Goal: Task Accomplishment & Management: Manage account settings

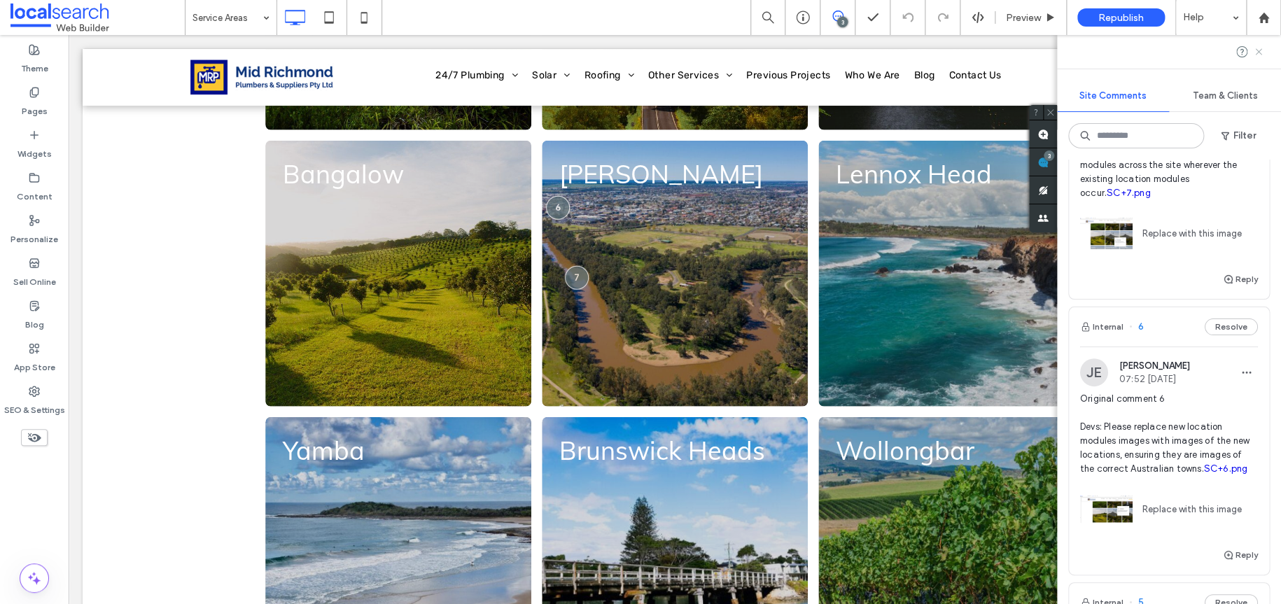
click at [1255, 55] on icon at bounding box center [1258, 51] width 11 height 11
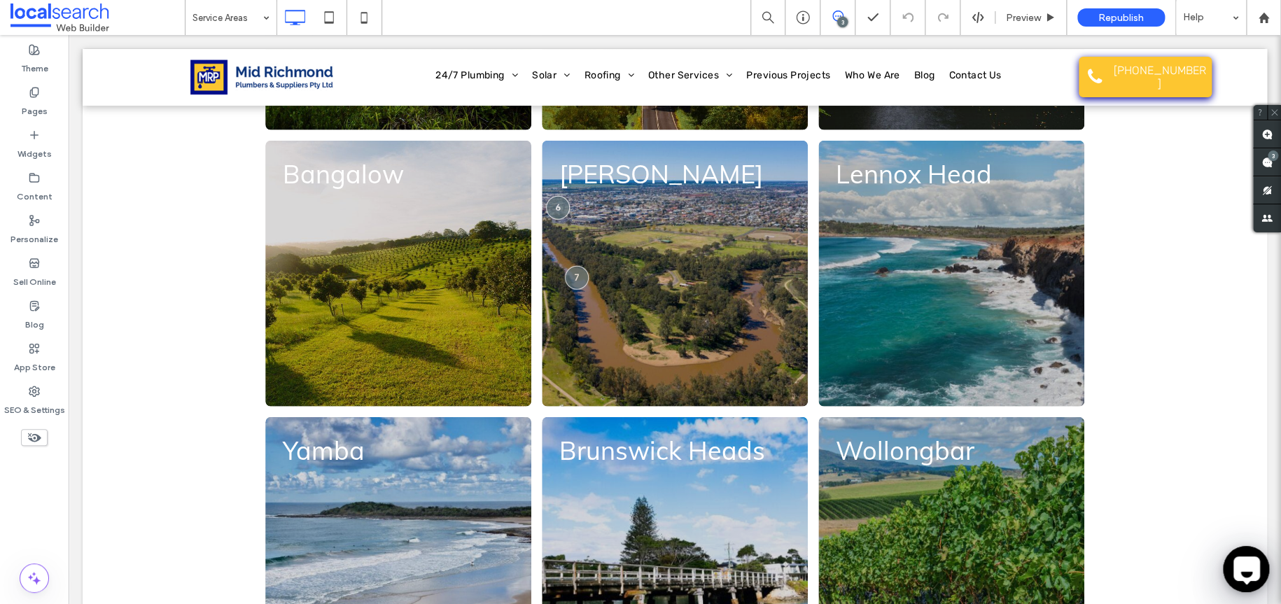
click at [1230, 574] on icon at bounding box center [1247, 570] width 34 height 34
click at [21, 407] on label "SEO & Settings" at bounding box center [34, 407] width 61 height 20
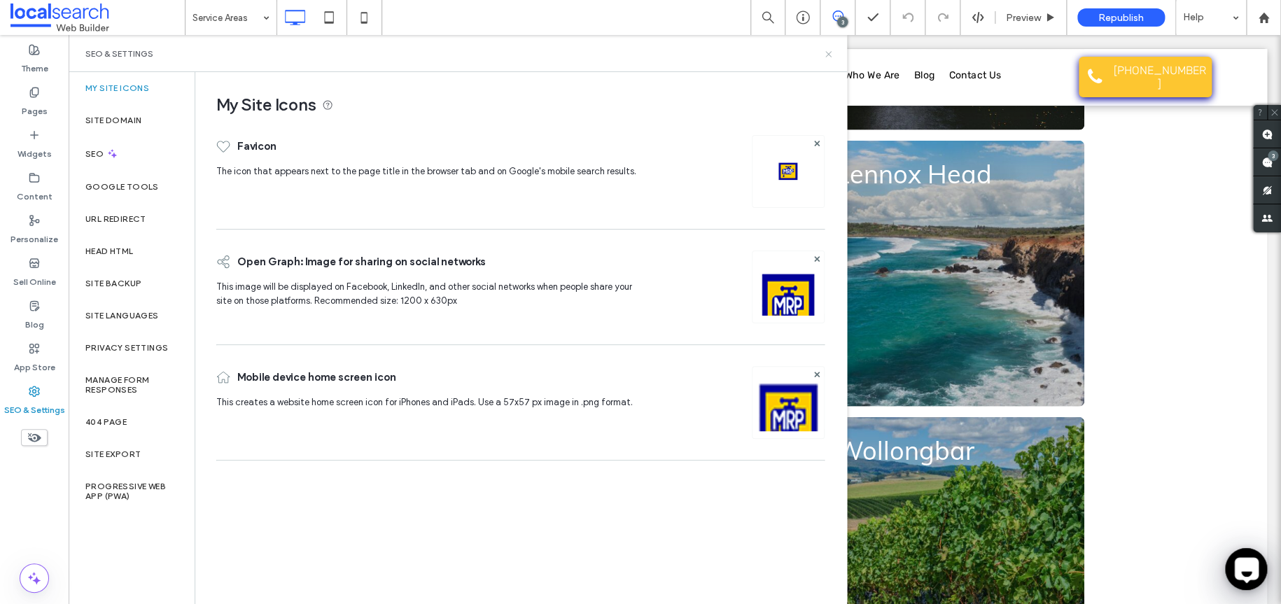
click at [831, 51] on use at bounding box center [829, 54] width 6 height 6
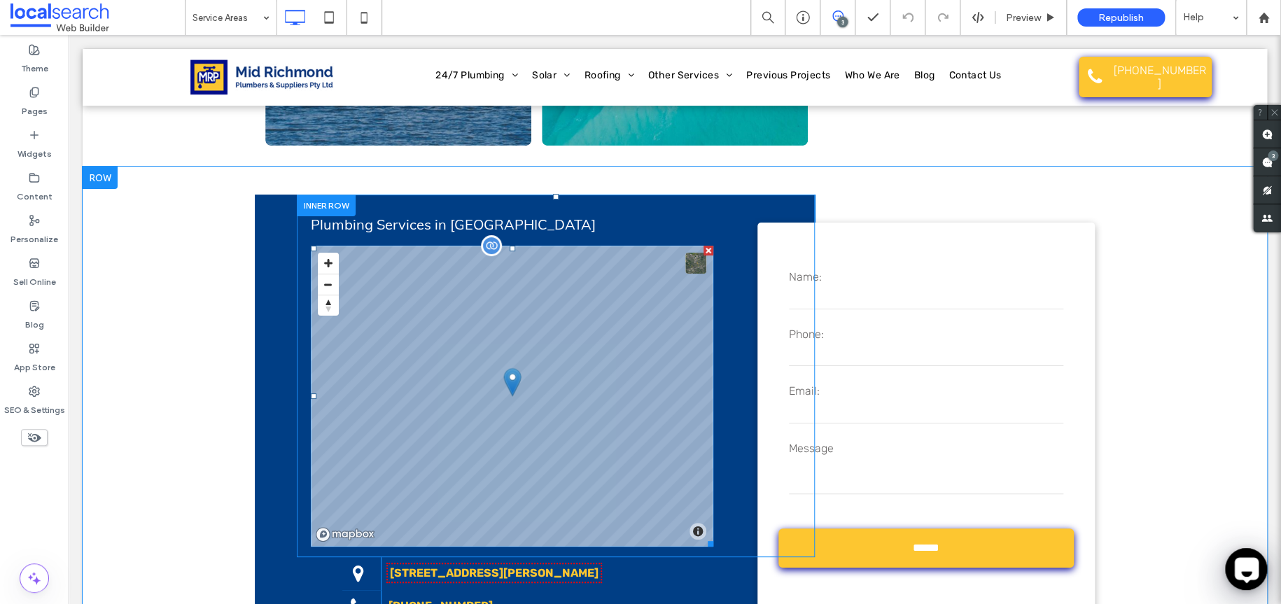
scroll to position [2770, 0]
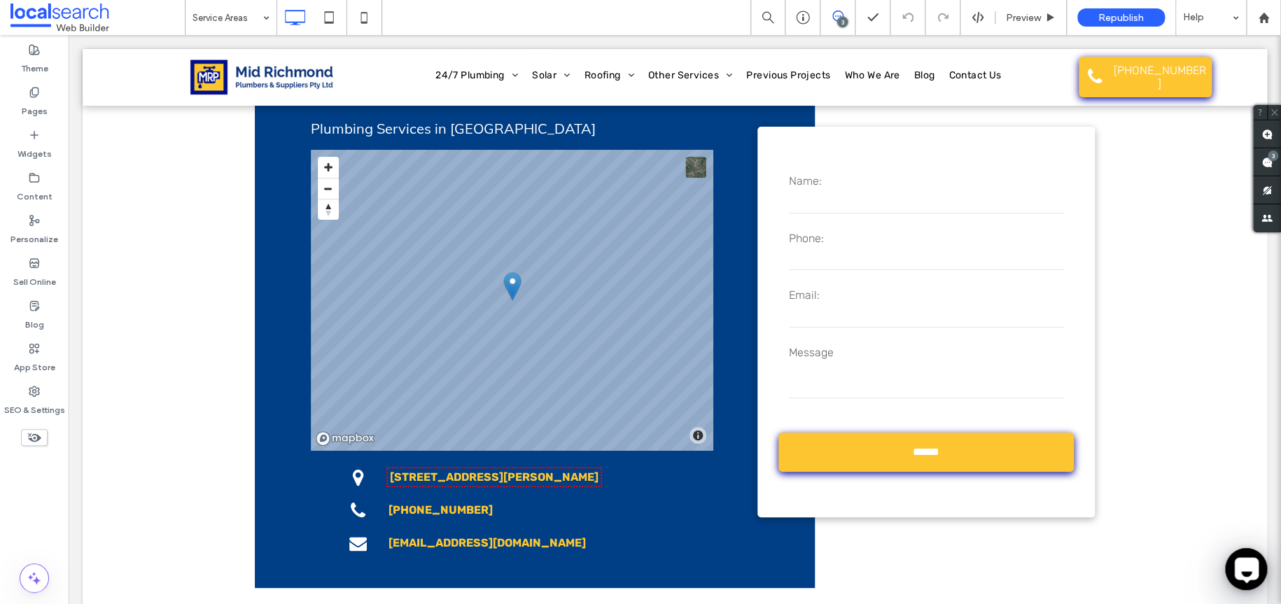
click at [61, 517] on div "Theme Pages Widgets Content Personalize Sell Online Blog App Store SEO & Settin…" at bounding box center [34, 319] width 69 height 569
click at [1240, 564] on icon at bounding box center [1247, 570] width 34 height 34
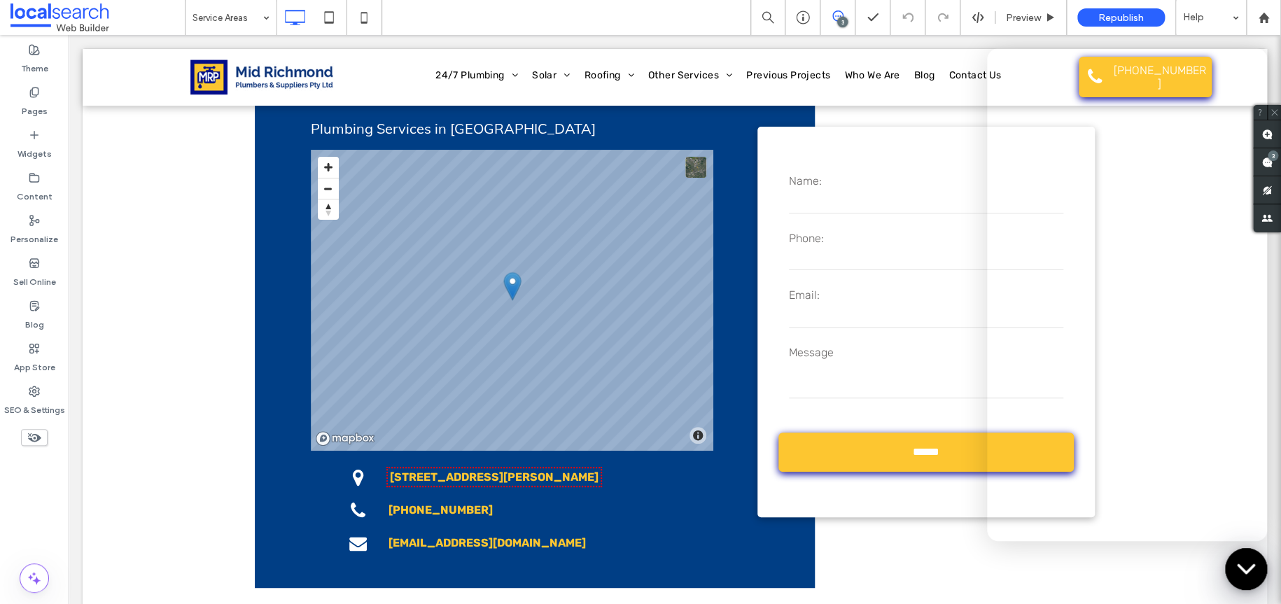
click at [1244, 549] on div "Show Chatway Messenger Hide Chatway Messenger" at bounding box center [1246, 569] width 42 height 42
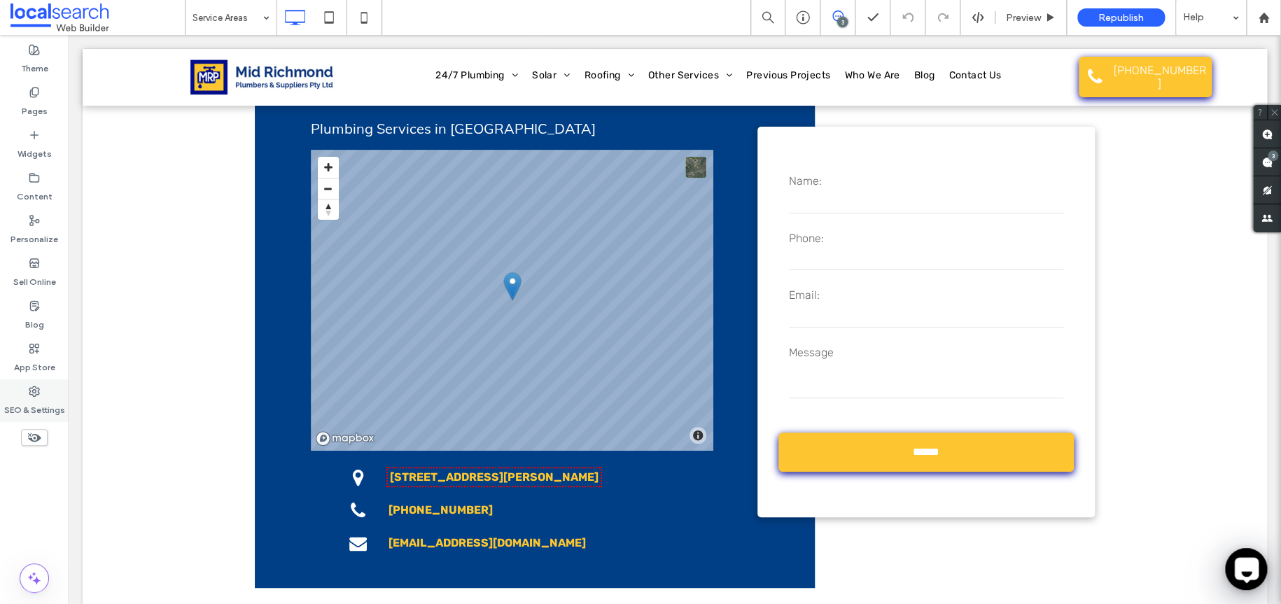
click at [28, 402] on label "SEO & Settings" at bounding box center [34, 407] width 61 height 20
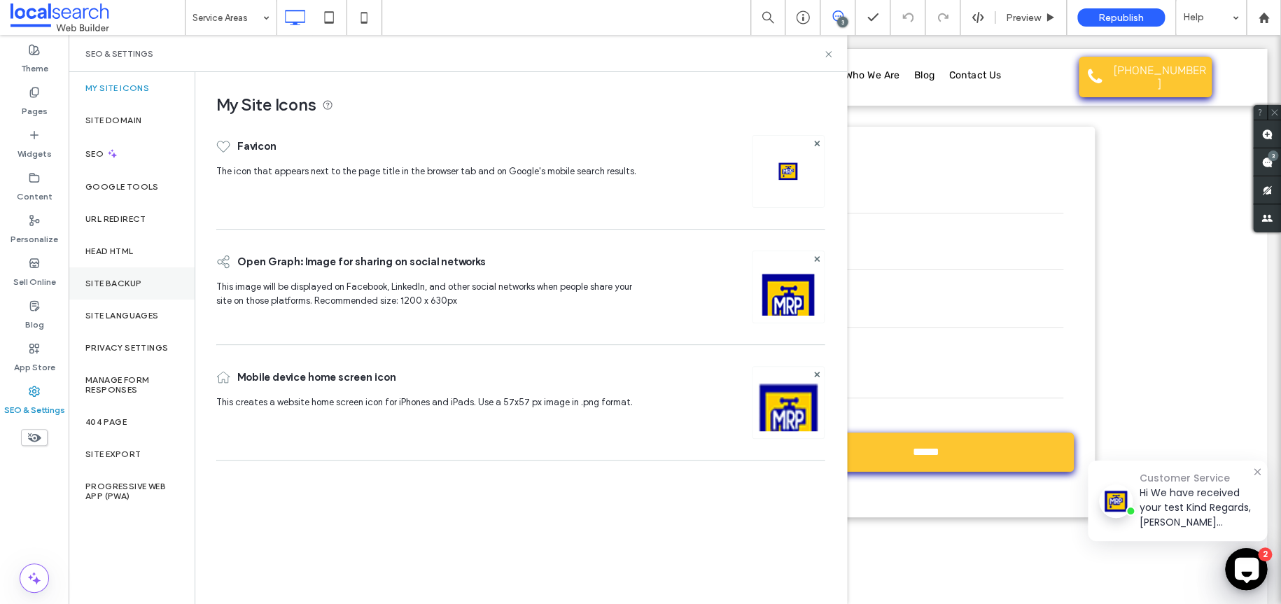
click at [118, 288] on label "Site Backup" at bounding box center [113, 284] width 56 height 10
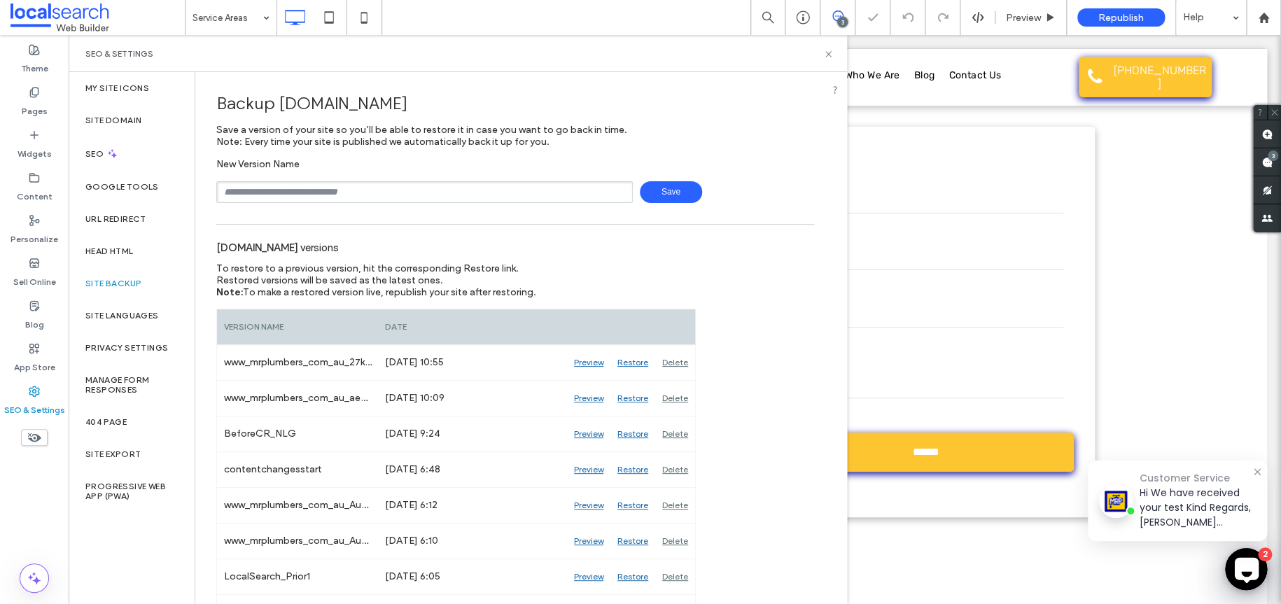
click at [398, 180] on div "New Version Name Save" at bounding box center [515, 180] width 598 height 45
click at [387, 190] on input "text" at bounding box center [424, 192] width 417 height 22
type input "**********"
click at [665, 195] on span "Save" at bounding box center [671, 192] width 62 height 22
click at [830, 57] on icon at bounding box center [828, 54] width 11 height 11
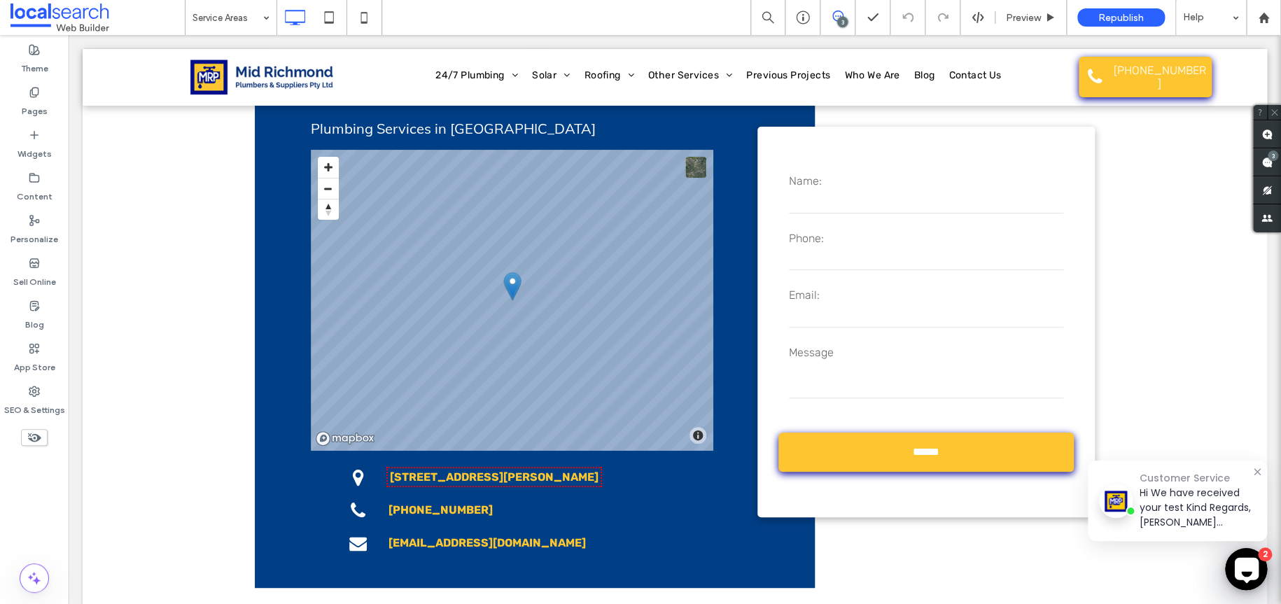
click at [1143, 481] on div "Customer Service" at bounding box center [1198, 479] width 116 height 14
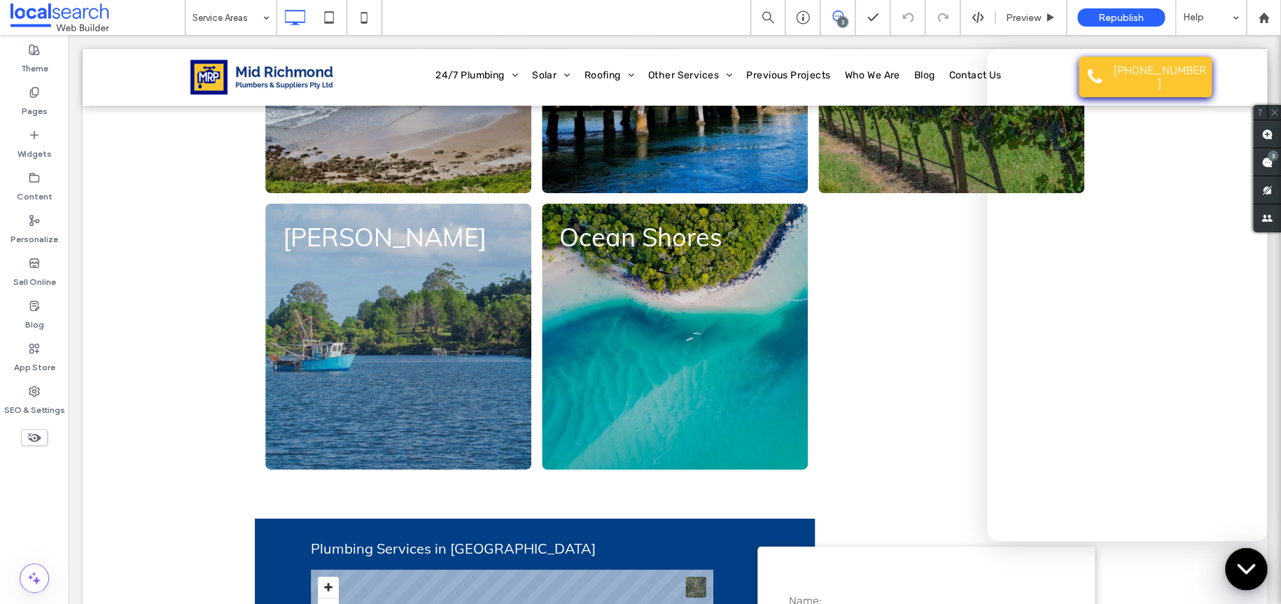
scroll to position [1929, 0]
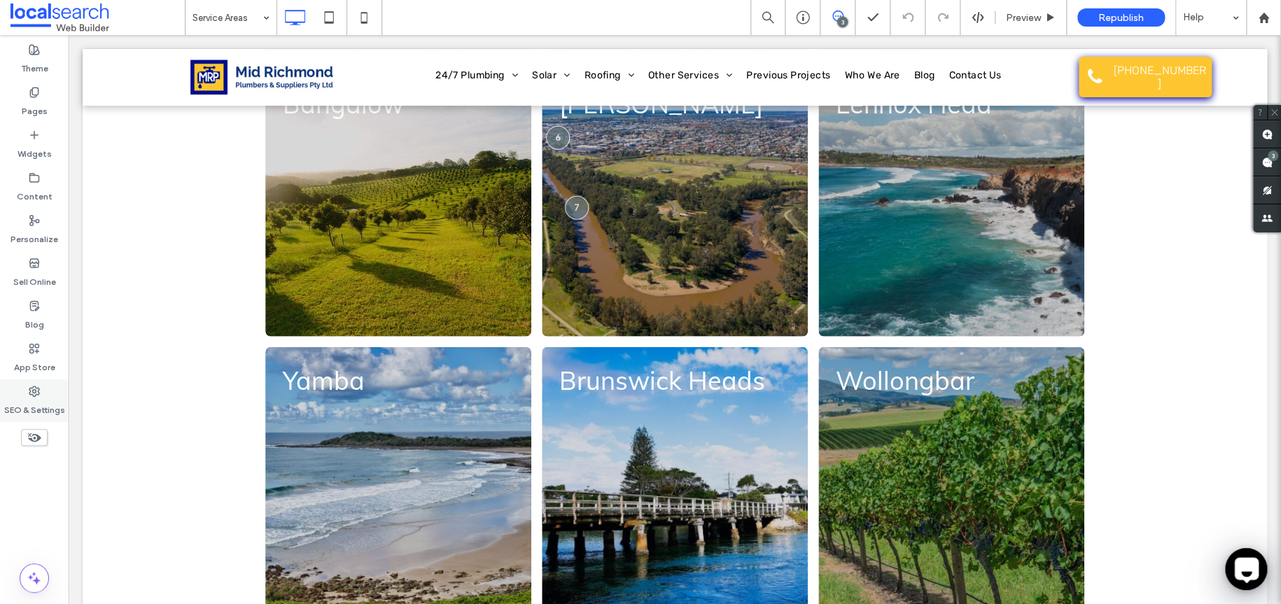
click at [34, 383] on div "SEO & Settings" at bounding box center [34, 401] width 69 height 43
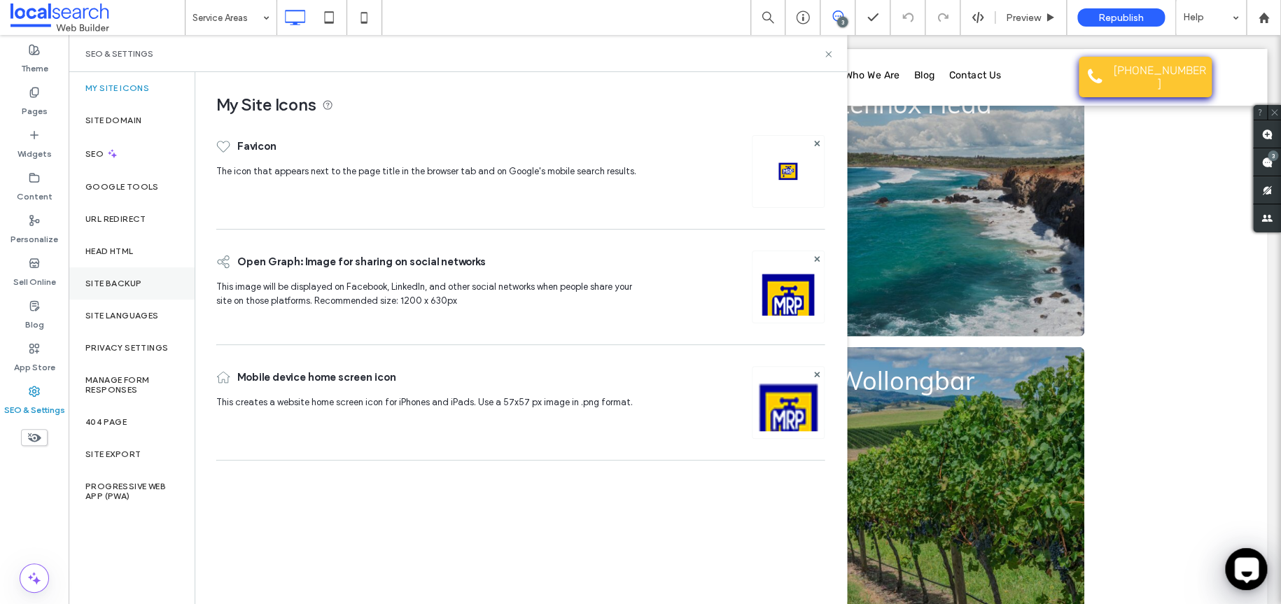
click at [143, 268] on div "Site Backup" at bounding box center [132, 283] width 126 height 32
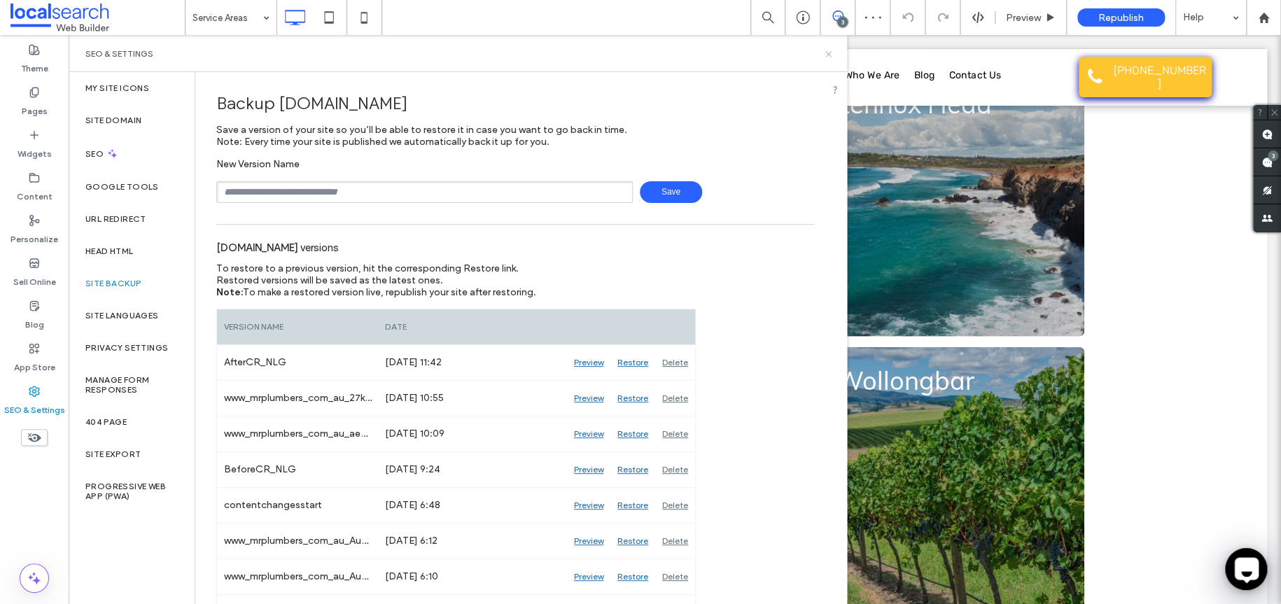
click at [828, 50] on icon at bounding box center [828, 54] width 11 height 11
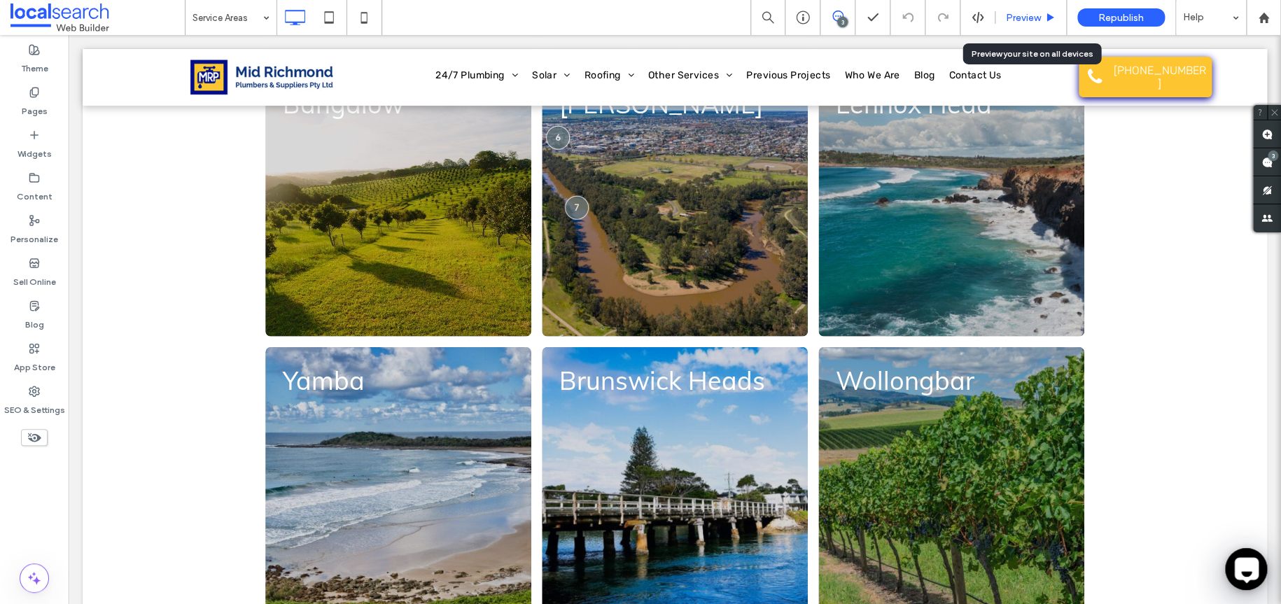
click at [1021, 16] on span "Preview" at bounding box center [1023, 18] width 35 height 12
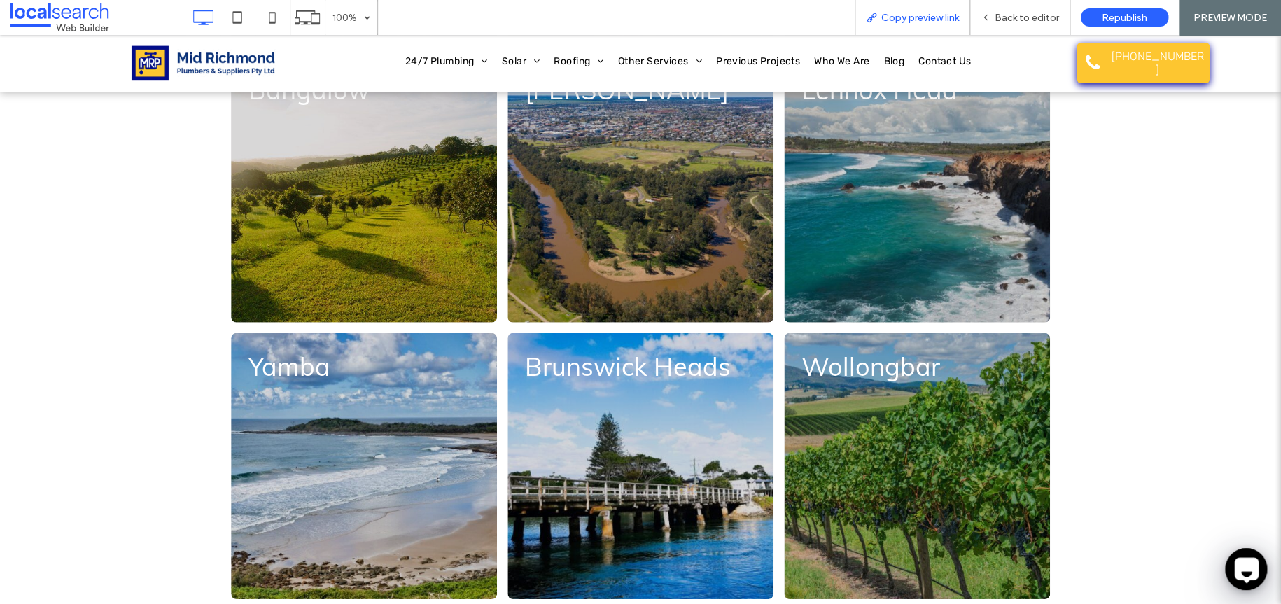
click at [908, 20] on span "Copy preview link" at bounding box center [921, 18] width 78 height 12
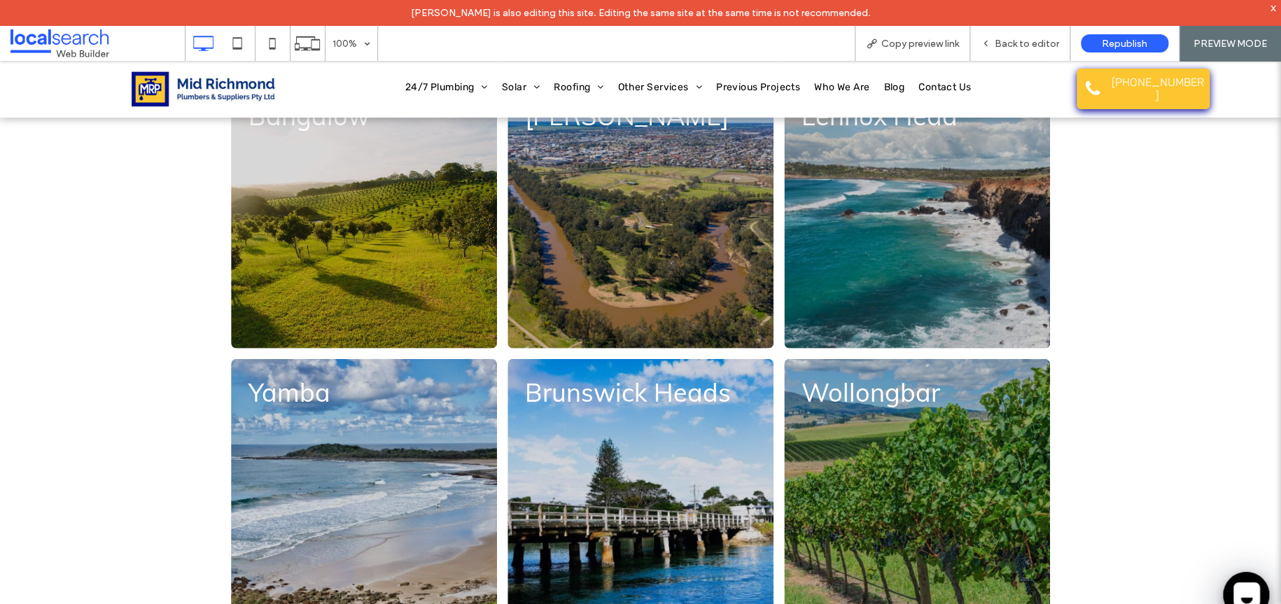
drag, startPoint x: 1239, startPoint y: 583, endPoint x: 1231, endPoint y: 579, distance: 8.8
click at [1239, 583] on icon at bounding box center [1247, 595] width 34 height 34
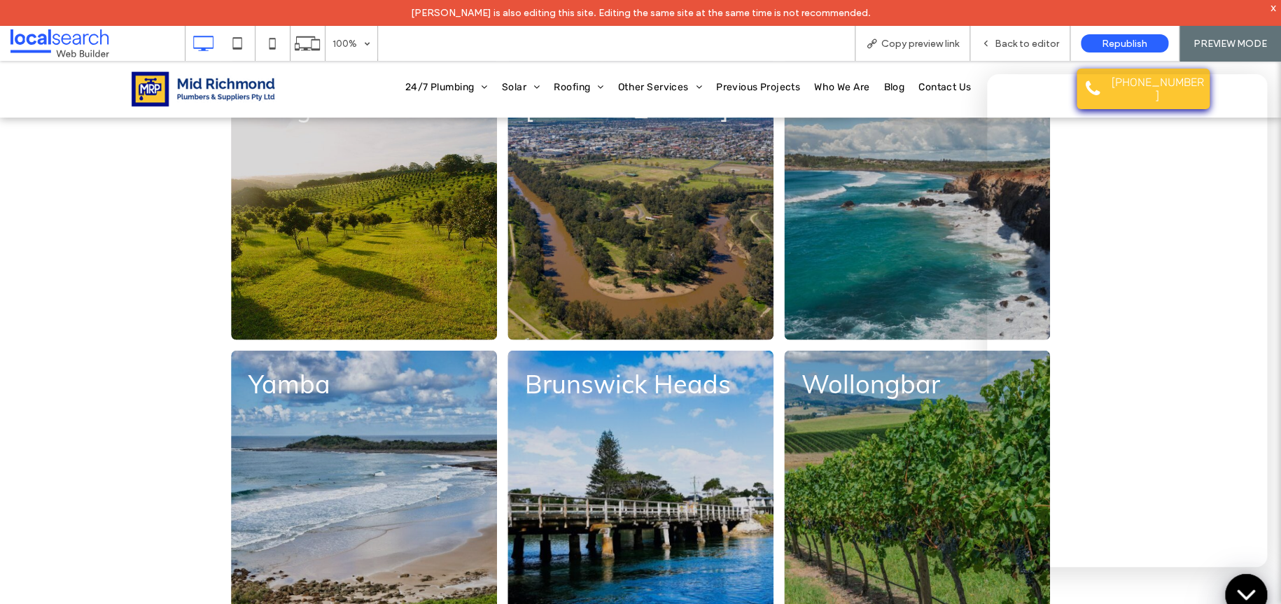
scroll to position [1999, 0]
